Goal: Complete application form

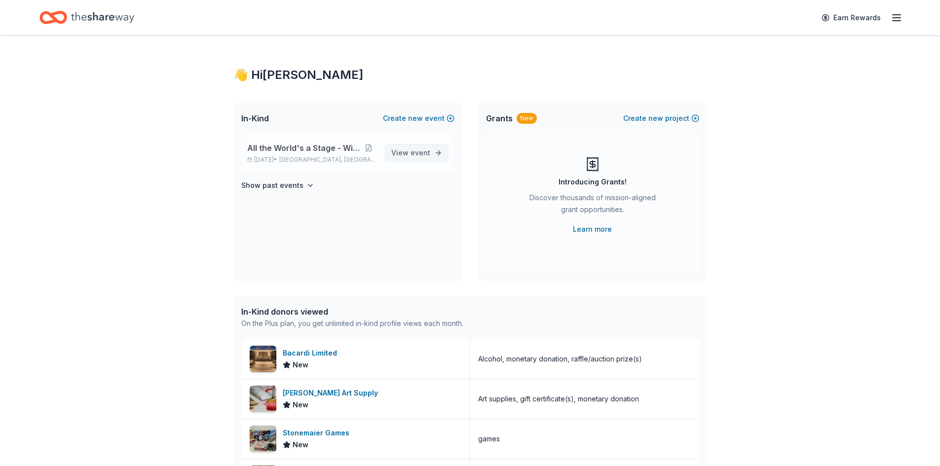
click at [401, 160] on link "View event" at bounding box center [417, 153] width 64 height 18
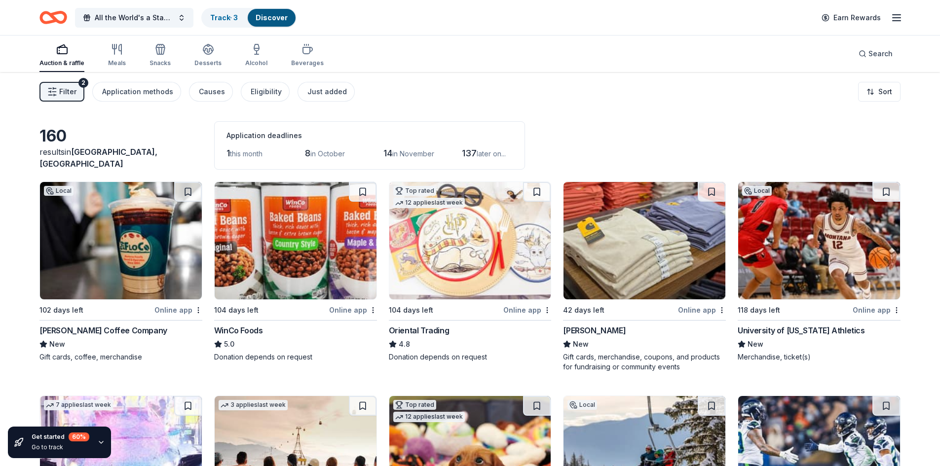
click at [345, 309] on div "Online app" at bounding box center [353, 310] width 48 height 12
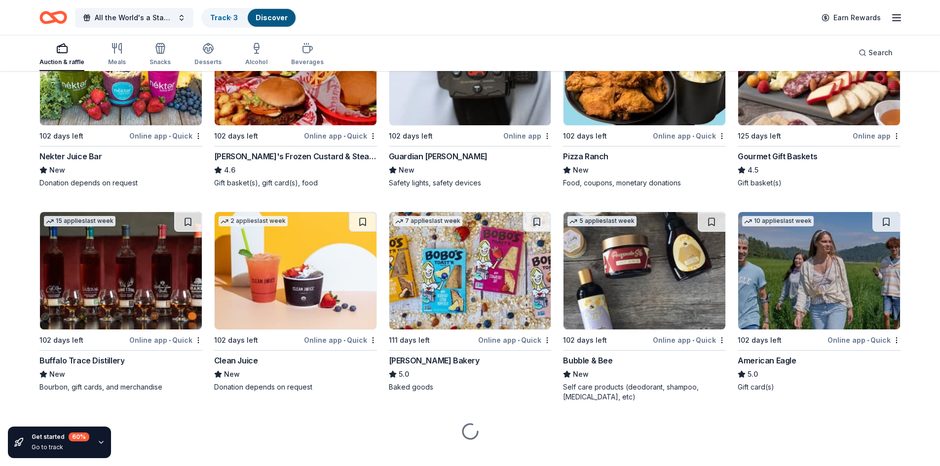
scroll to position [1474, 0]
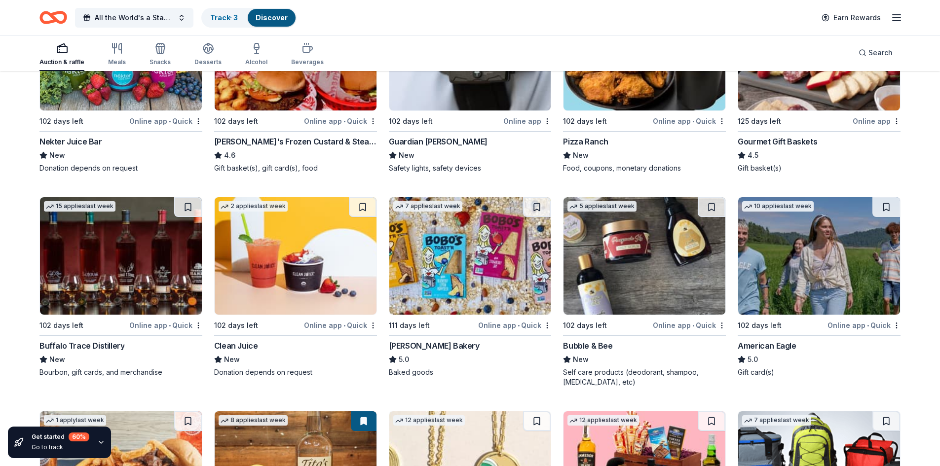
click at [94, 344] on div "Buffalo Trace Distillery" at bounding box center [81, 346] width 85 height 12
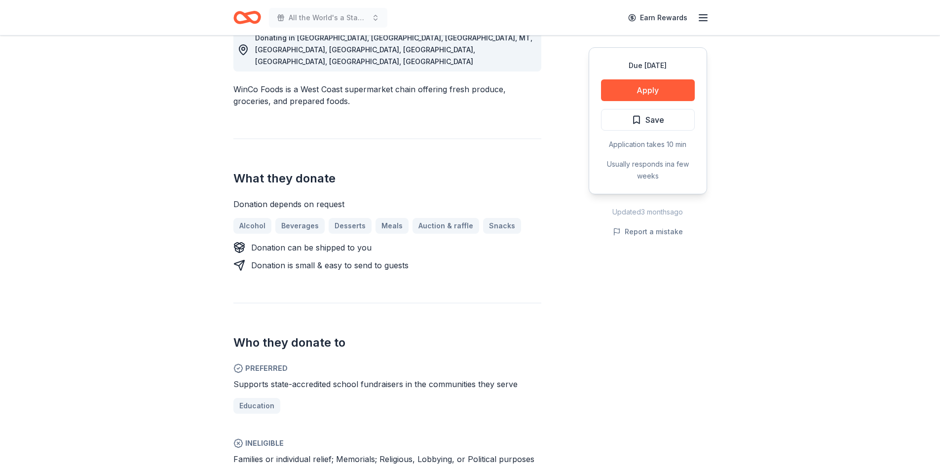
scroll to position [296, 0]
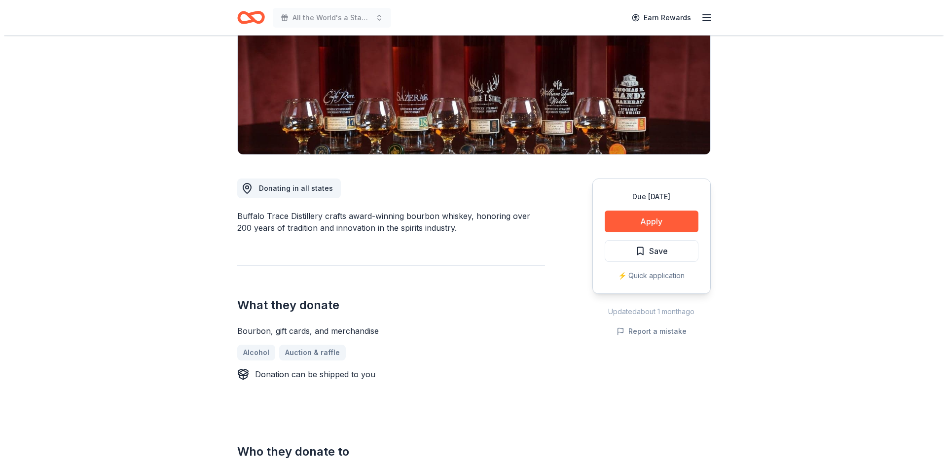
scroll to position [148, 0]
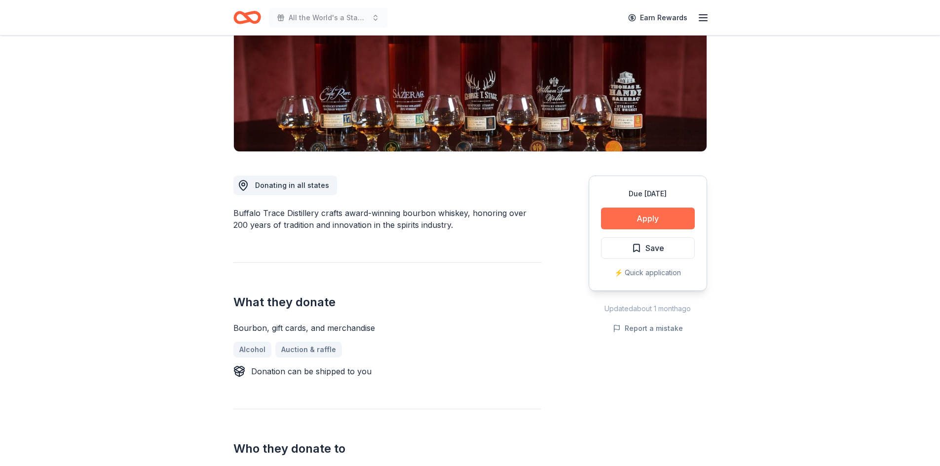
click at [627, 215] on button "Apply" at bounding box center [648, 219] width 94 height 22
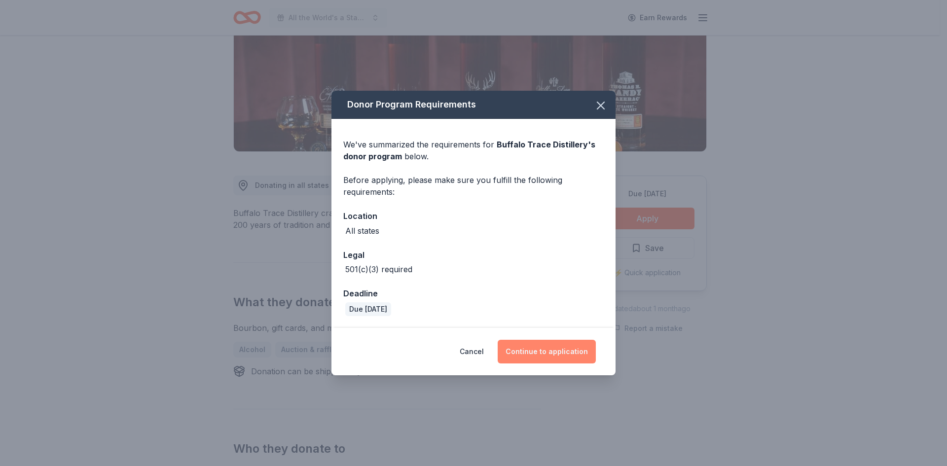
click at [542, 354] on button "Continue to application" at bounding box center [547, 352] width 98 height 24
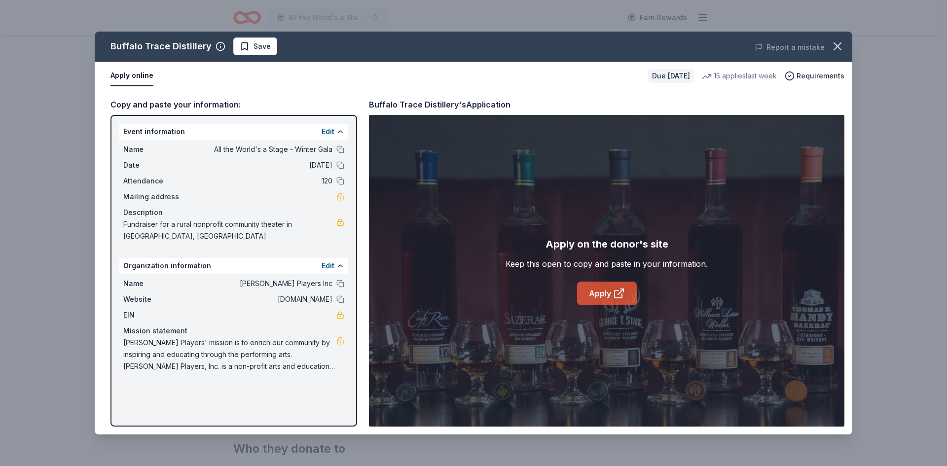
click at [599, 295] on link "Apply" at bounding box center [607, 294] width 60 height 24
